Goal: Task Accomplishment & Management: Use online tool/utility

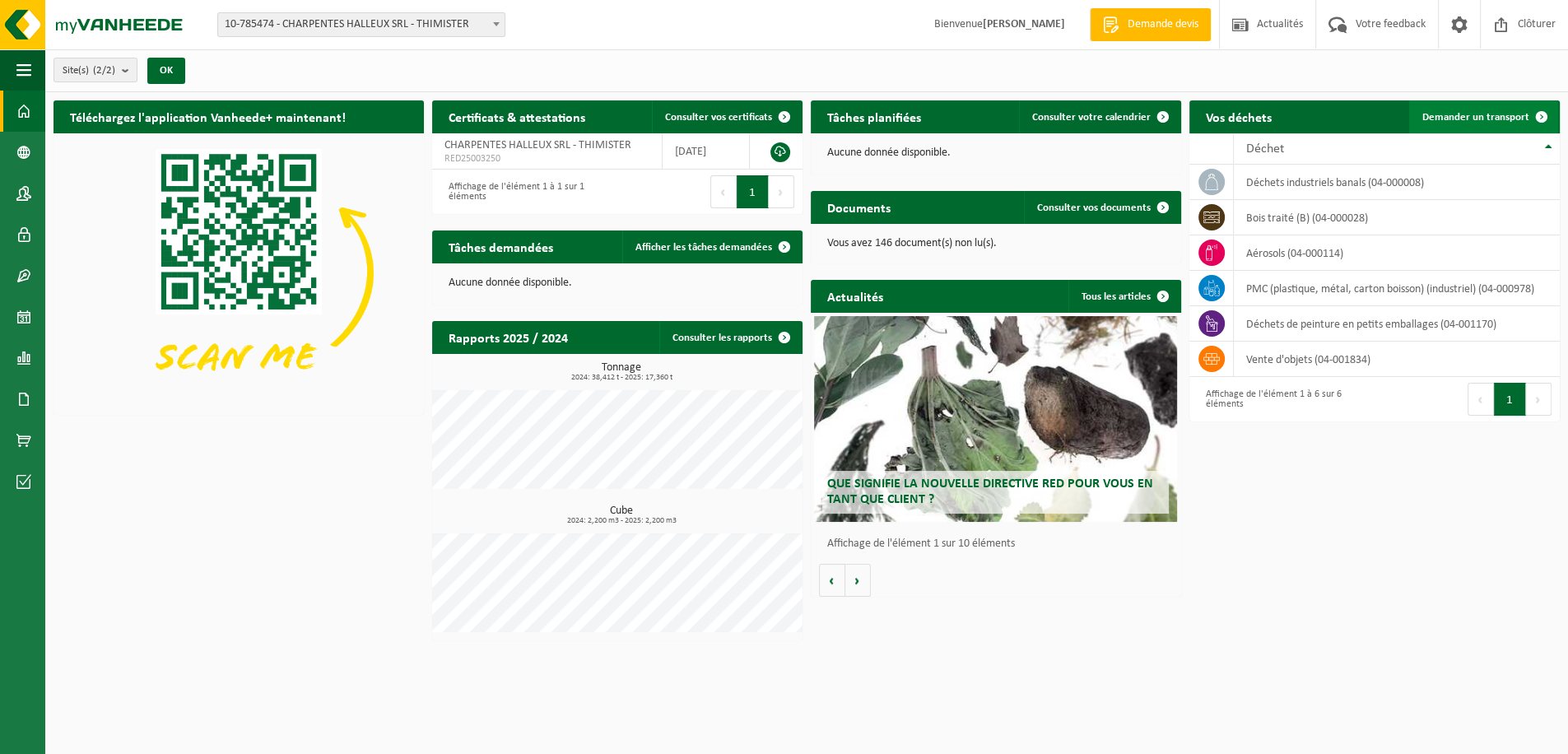
click at [1498, 116] on span "Demander un transport" at bounding box center [1476, 117] width 107 height 11
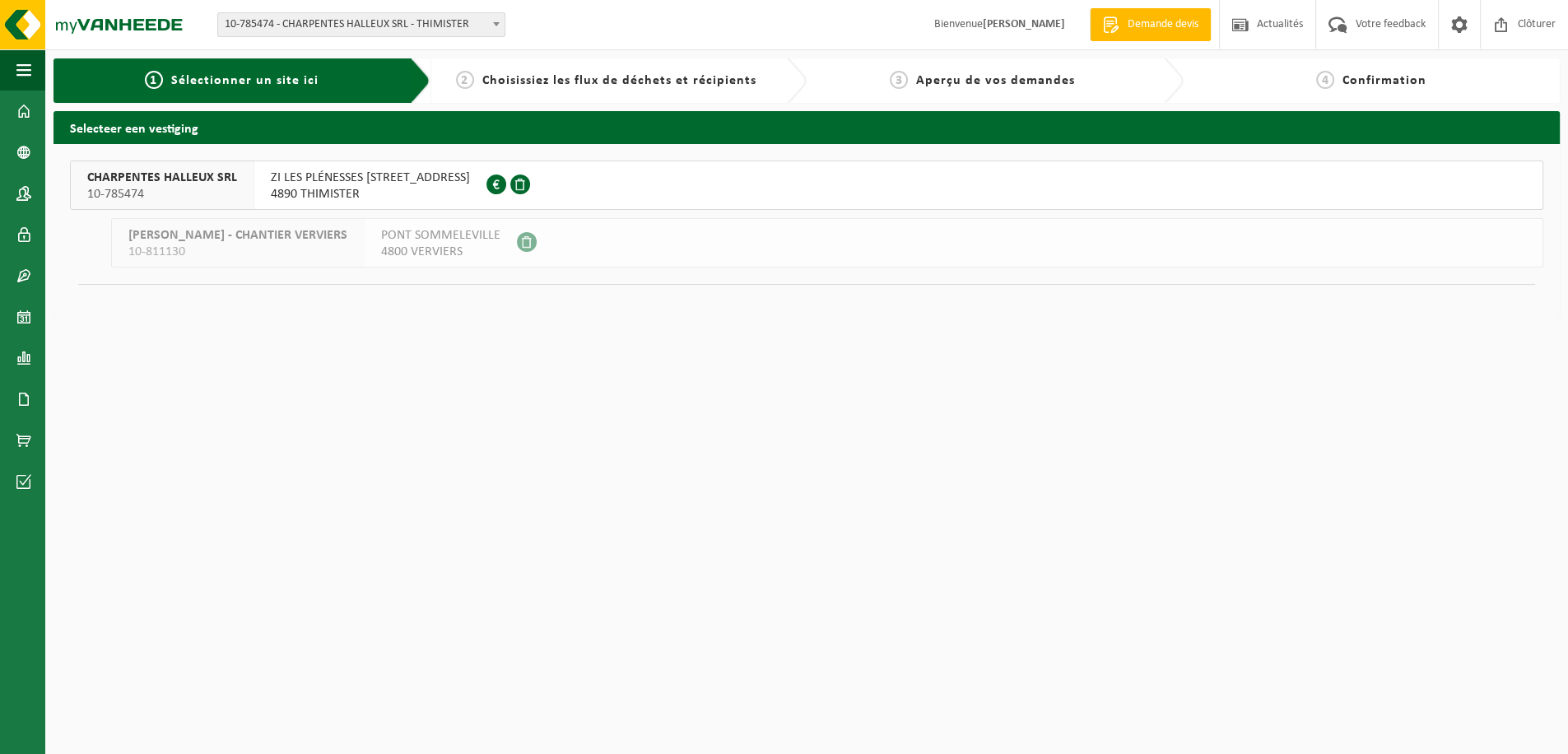
click at [405, 201] on span "4890 THIMISTER" at bounding box center [370, 195] width 199 height 17
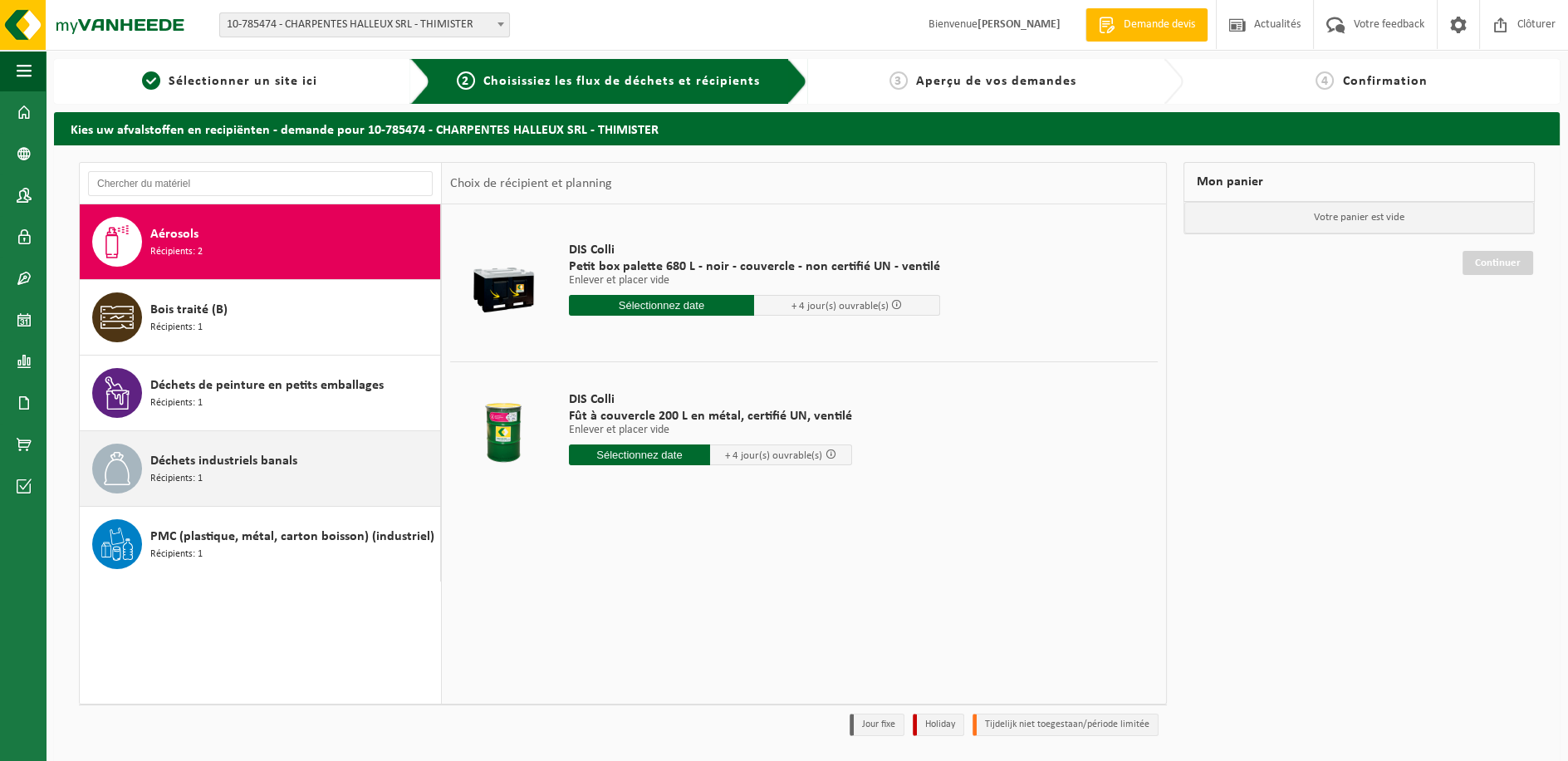
click at [229, 470] on span "Déchets industriels banals" at bounding box center [223, 460] width 147 height 20
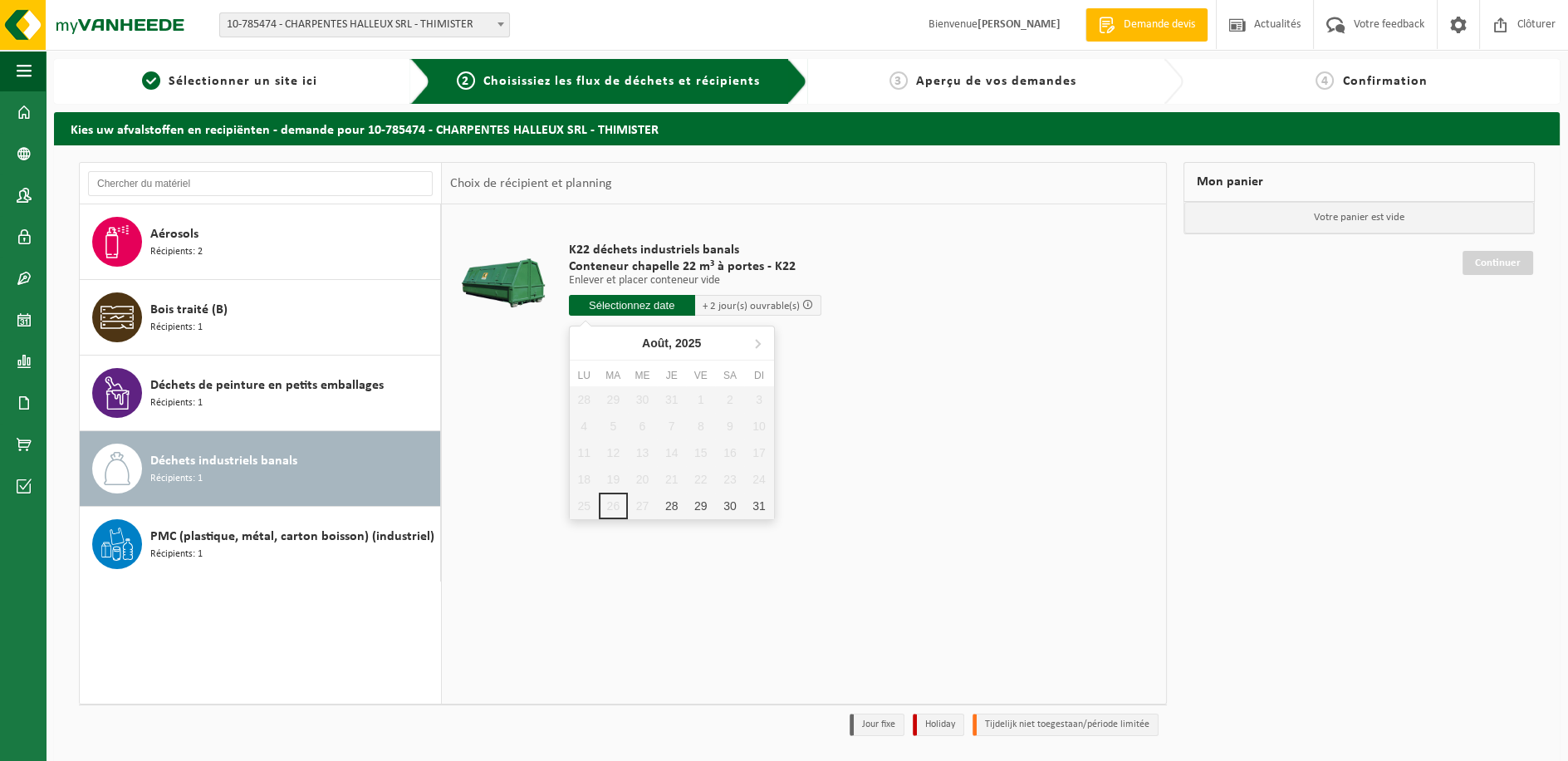
click at [642, 308] on input "text" at bounding box center [632, 306] width 127 height 20
click at [664, 501] on div "28" at bounding box center [671, 506] width 29 height 27
type input "à partir de 2025-08-28"
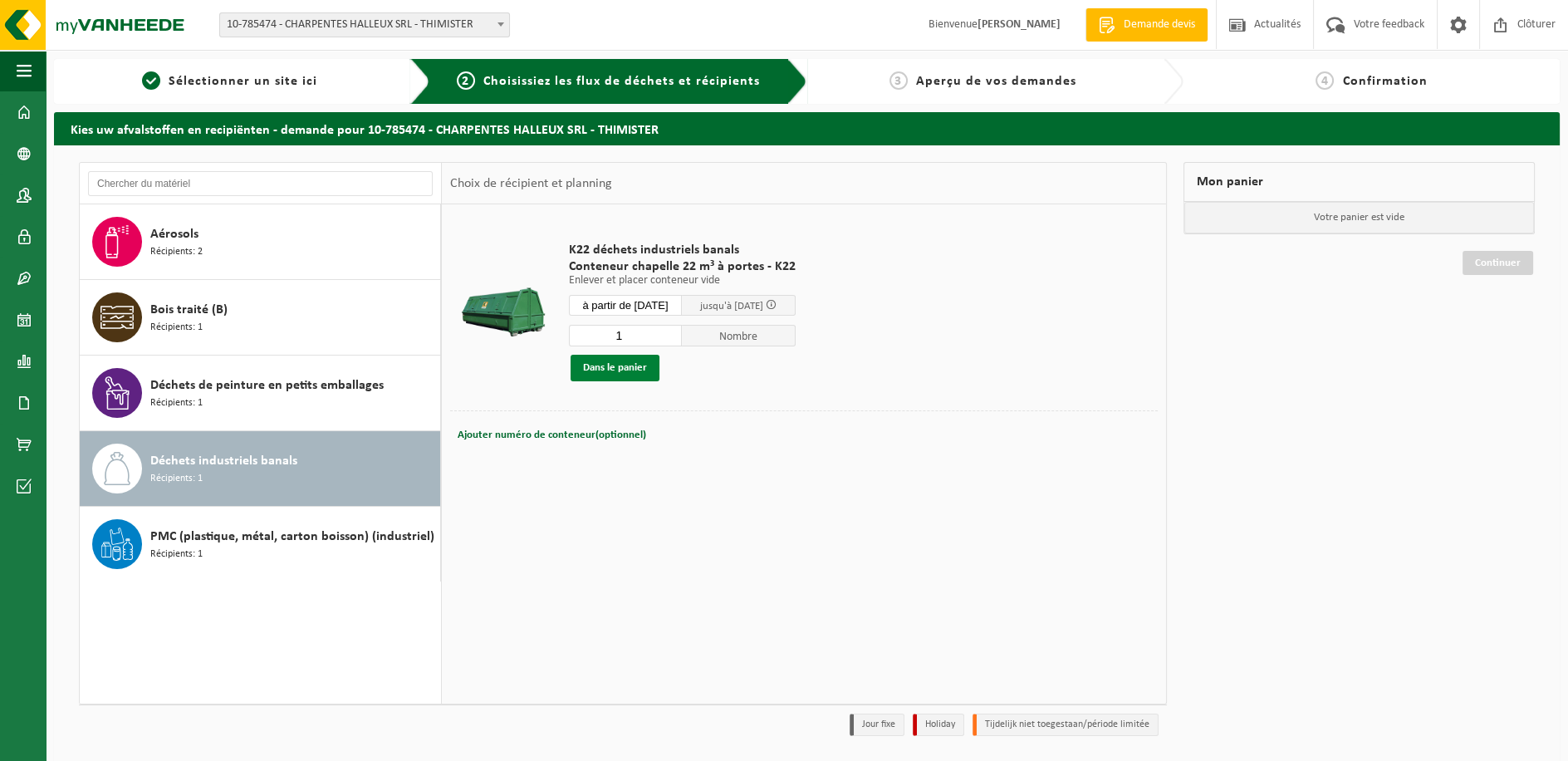
click at [588, 373] on button "Dans le panier" at bounding box center [615, 368] width 88 height 27
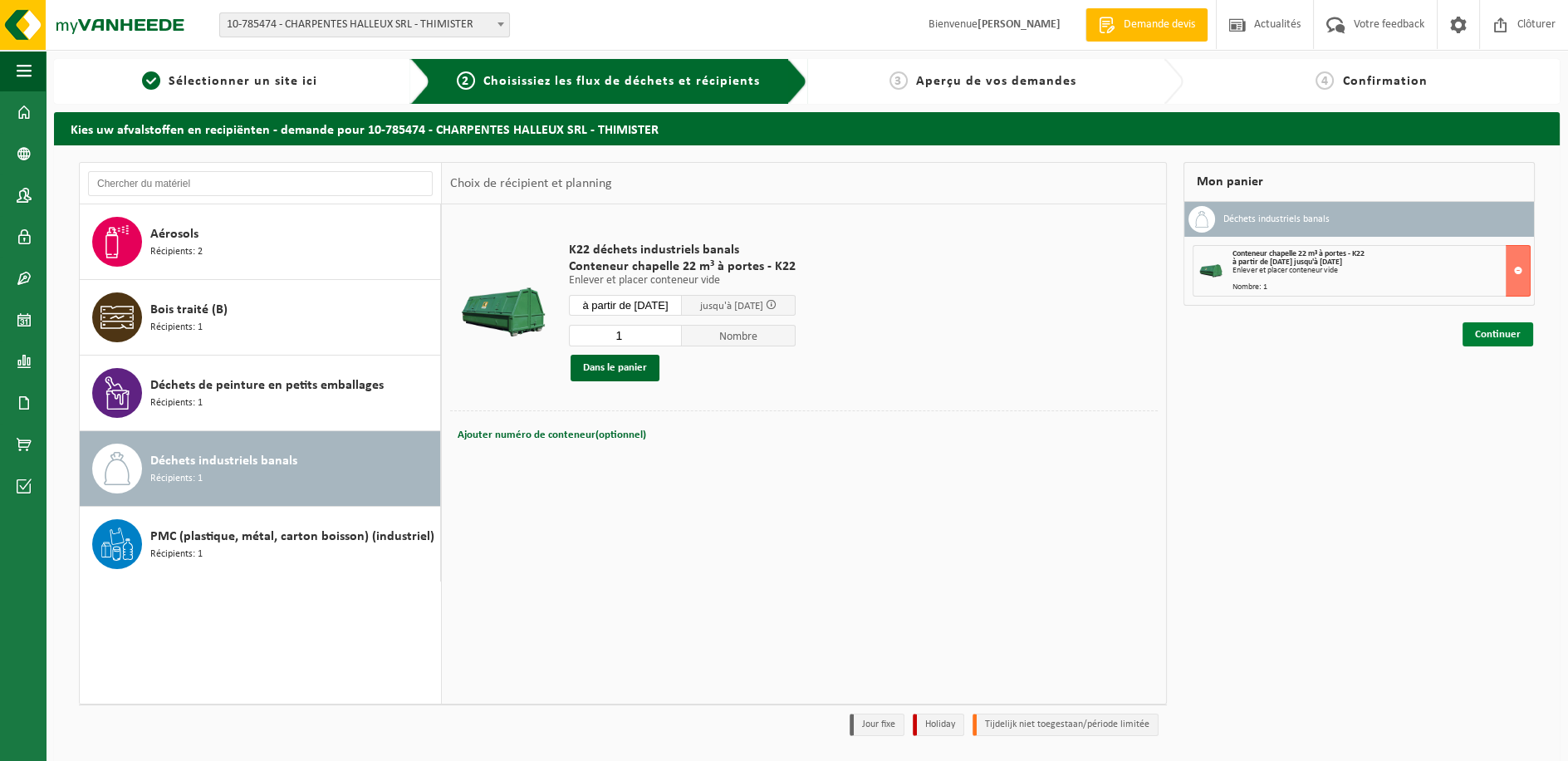
click at [1487, 340] on link "Continuer" at bounding box center [1498, 334] width 71 height 24
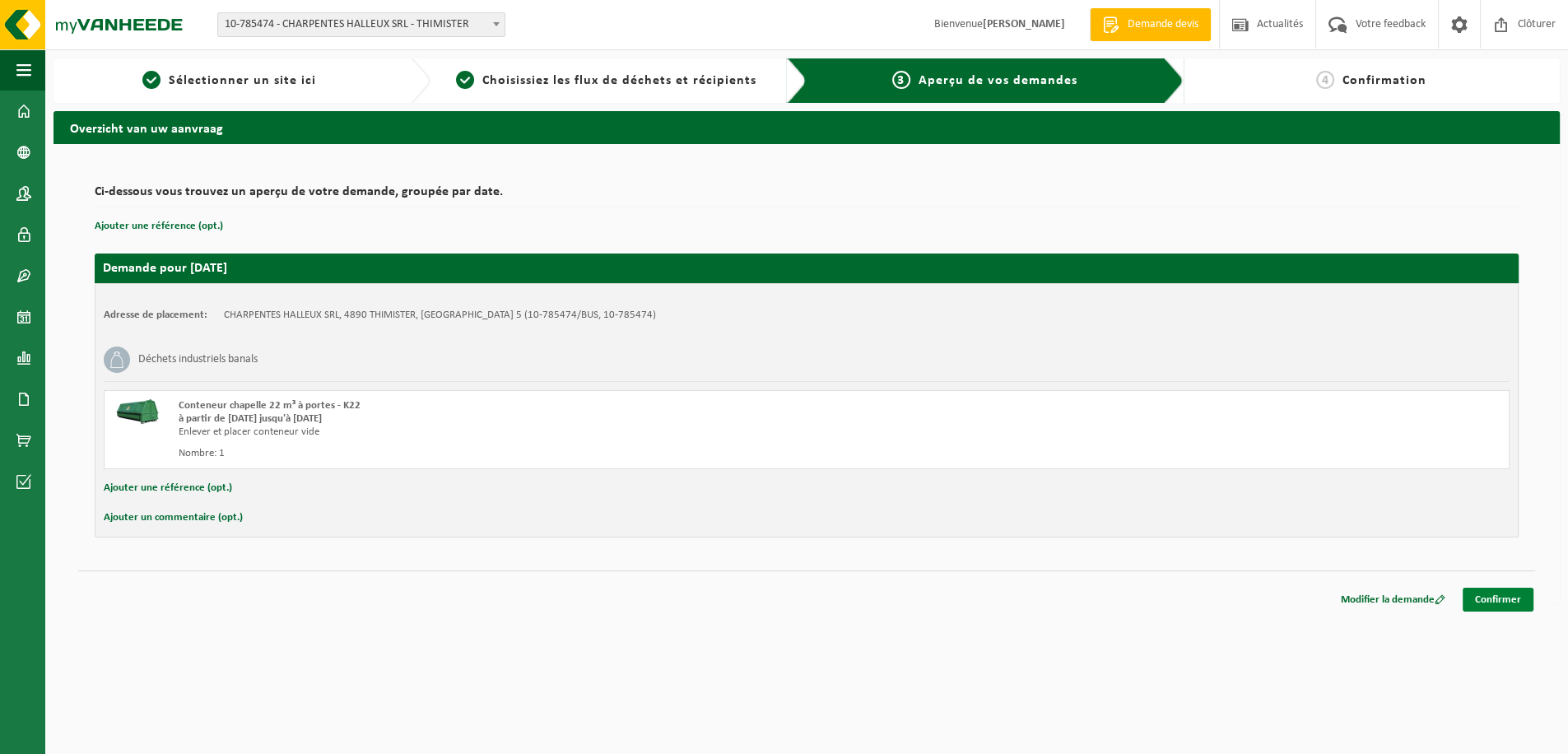
click at [1509, 599] on link "Confirmer" at bounding box center [1498, 600] width 71 height 24
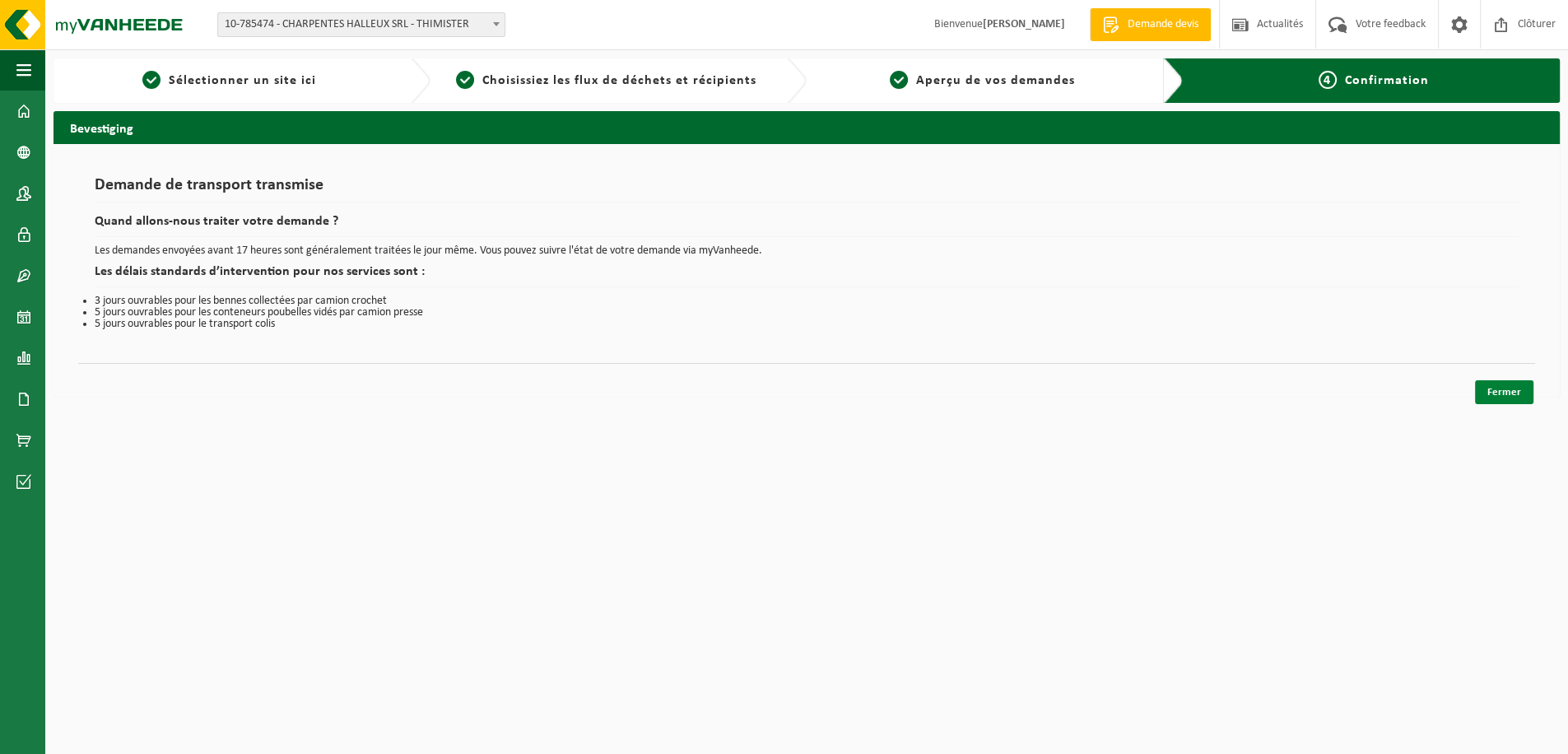
click at [1519, 394] on link "Fermer" at bounding box center [1503, 392] width 58 height 24
